Goal: Task Accomplishment & Management: Manage account settings

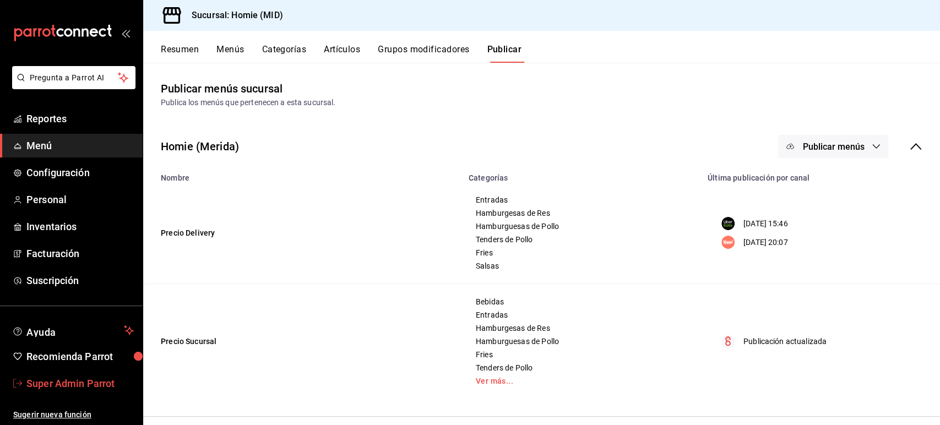
click at [68, 376] on span "Super Admin Parrot" at bounding box center [79, 383] width 107 height 15
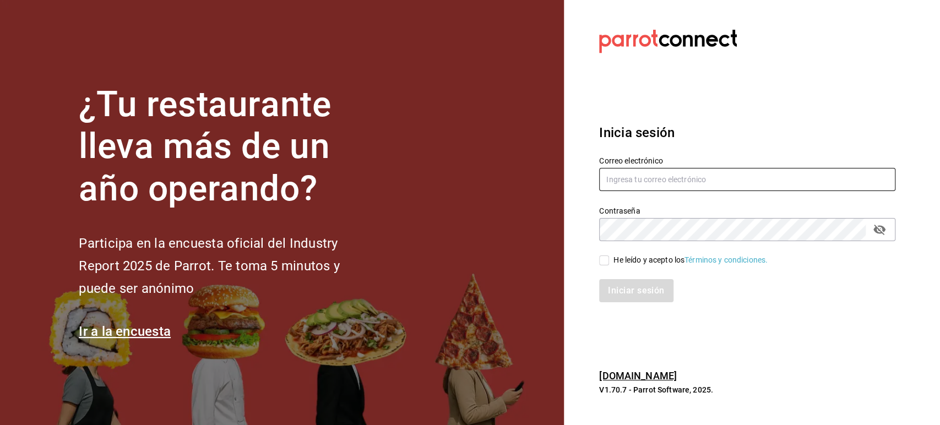
click at [626, 176] on input "text" at bounding box center [747, 179] width 296 height 23
paste input "[EMAIL_ADDRESS][DOMAIN_NAME]"
type input "[EMAIL_ADDRESS][DOMAIN_NAME]"
click at [655, 241] on div "He leído y acepto los Términos y condiciones." at bounding box center [740, 253] width 309 height 25
click at [620, 261] on div "He leído y acepto los Términos y condiciones." at bounding box center [690, 260] width 154 height 12
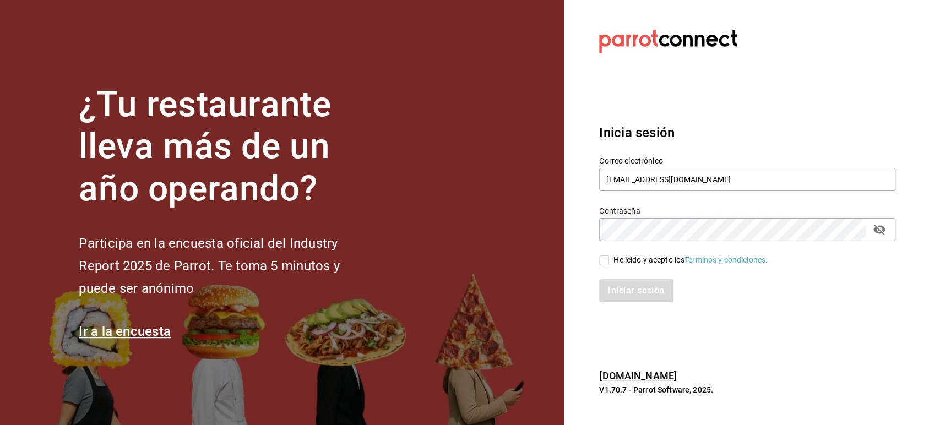
click at [609, 261] on input "He leído y acepto los Términos y condiciones." at bounding box center [604, 261] width 10 height 10
checkbox input "true"
click at [627, 287] on button "Iniciar sesión" at bounding box center [636, 290] width 75 height 23
